Goal: Task Accomplishment & Management: Use online tool/utility

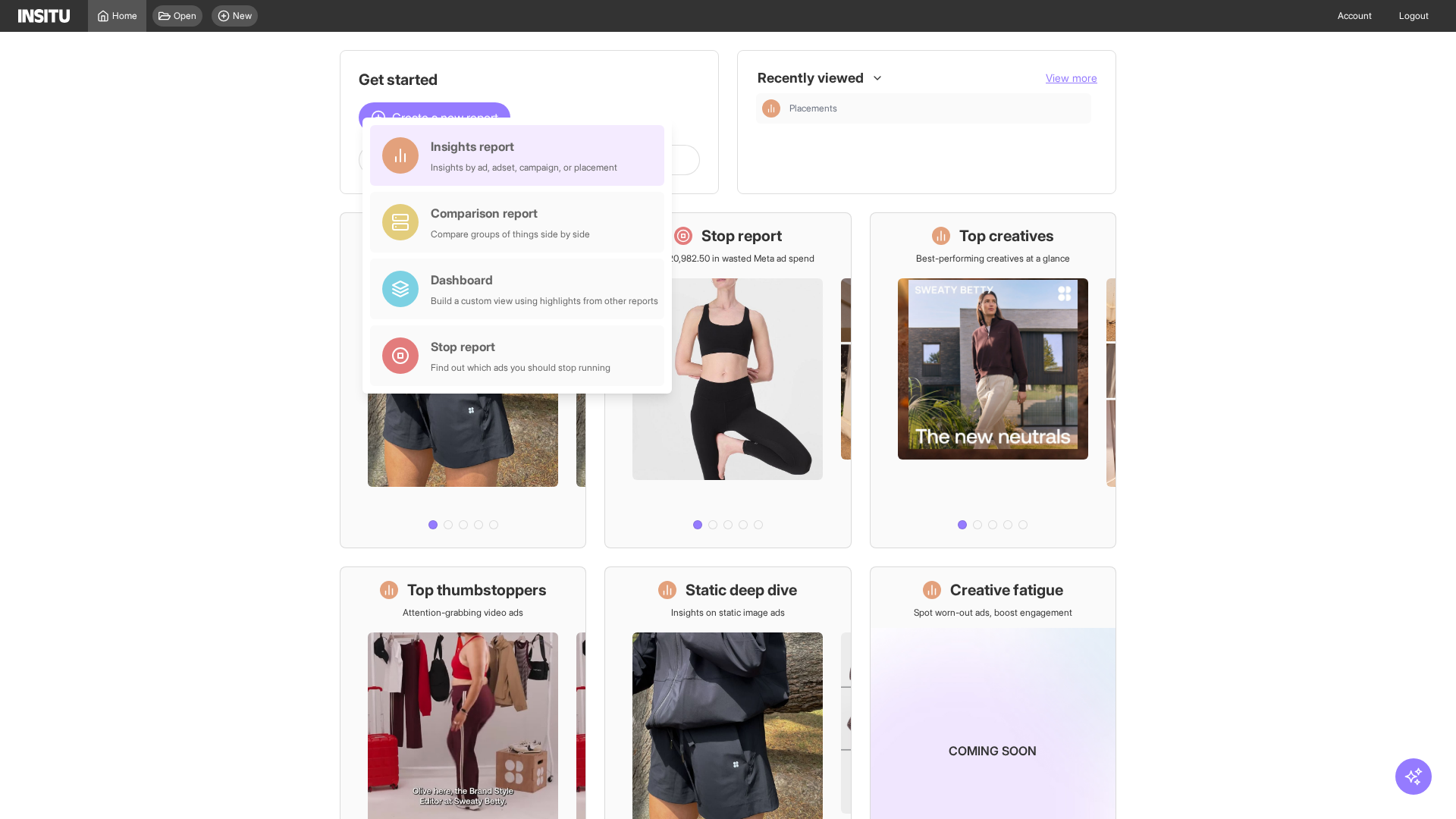
click at [521, 156] on div "Insights report Insights by ad, adset, campaign, or placement" at bounding box center [523, 155] width 187 height 36
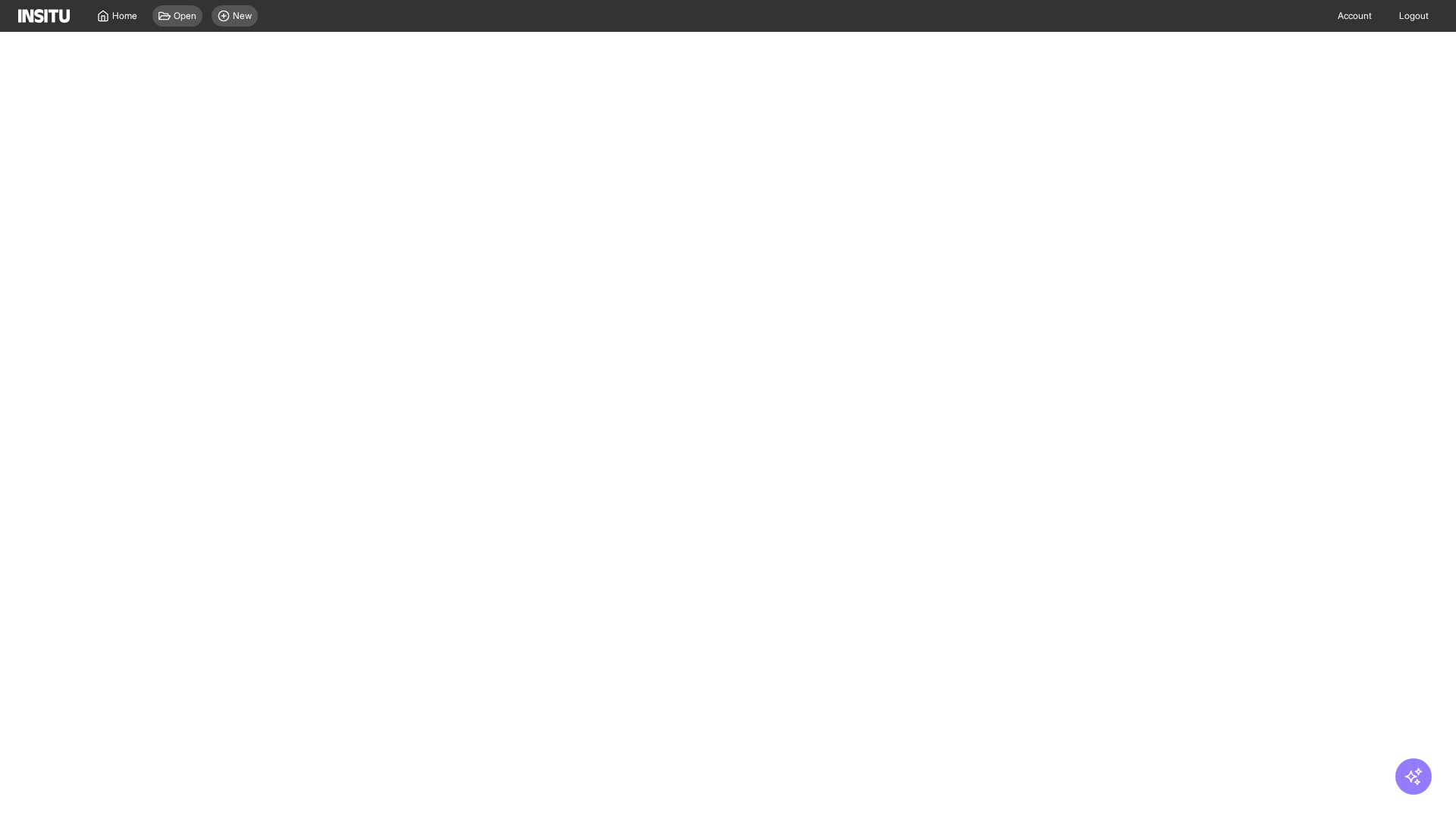
select select "**"
